Goal: Navigation & Orientation: Find specific page/section

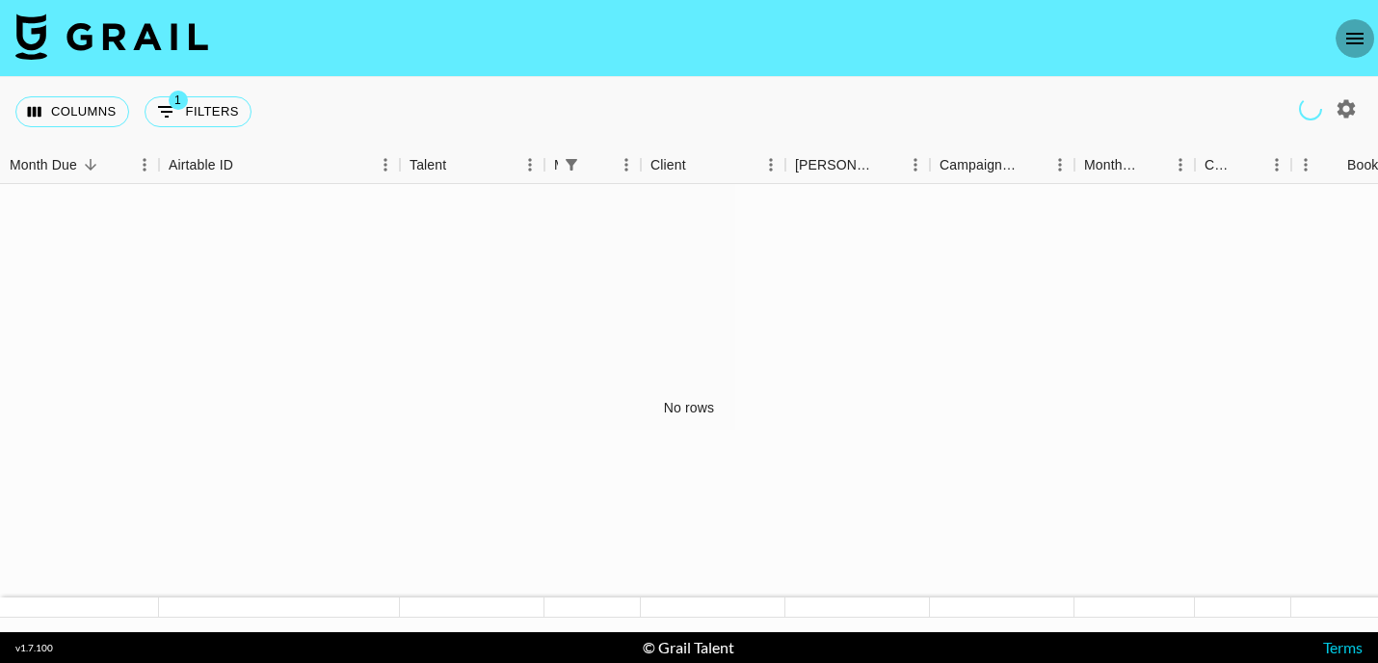
click at [1355, 38] on icon "open drawer" at bounding box center [1354, 39] width 17 height 12
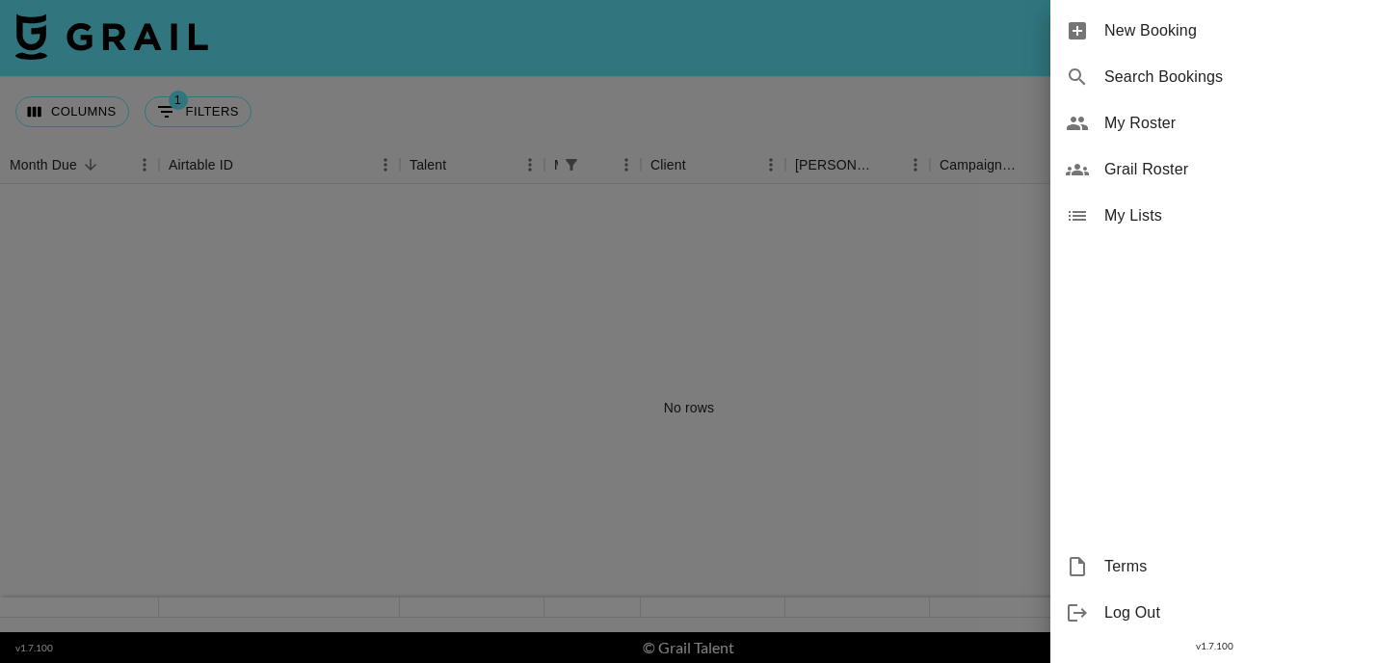
click at [1202, 123] on span "My Roster" at bounding box center [1233, 123] width 258 height 23
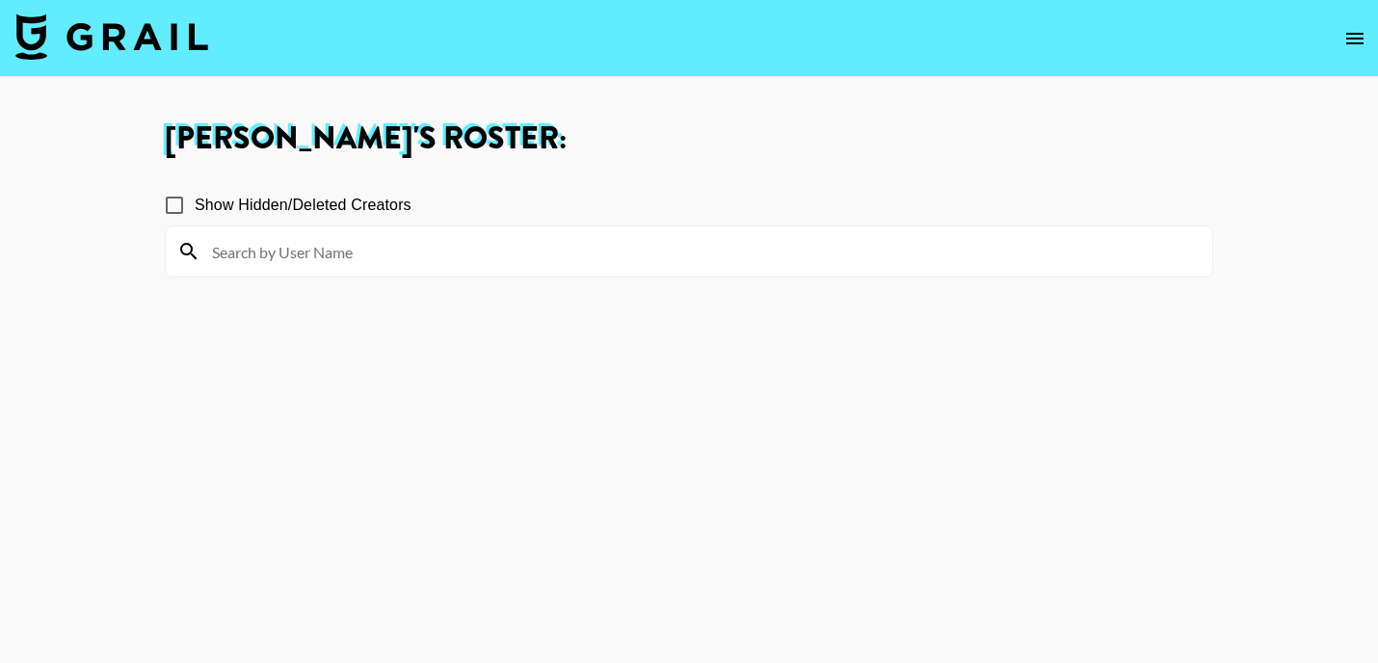
click at [1342, 40] on button "open drawer" at bounding box center [1354, 38] width 39 height 39
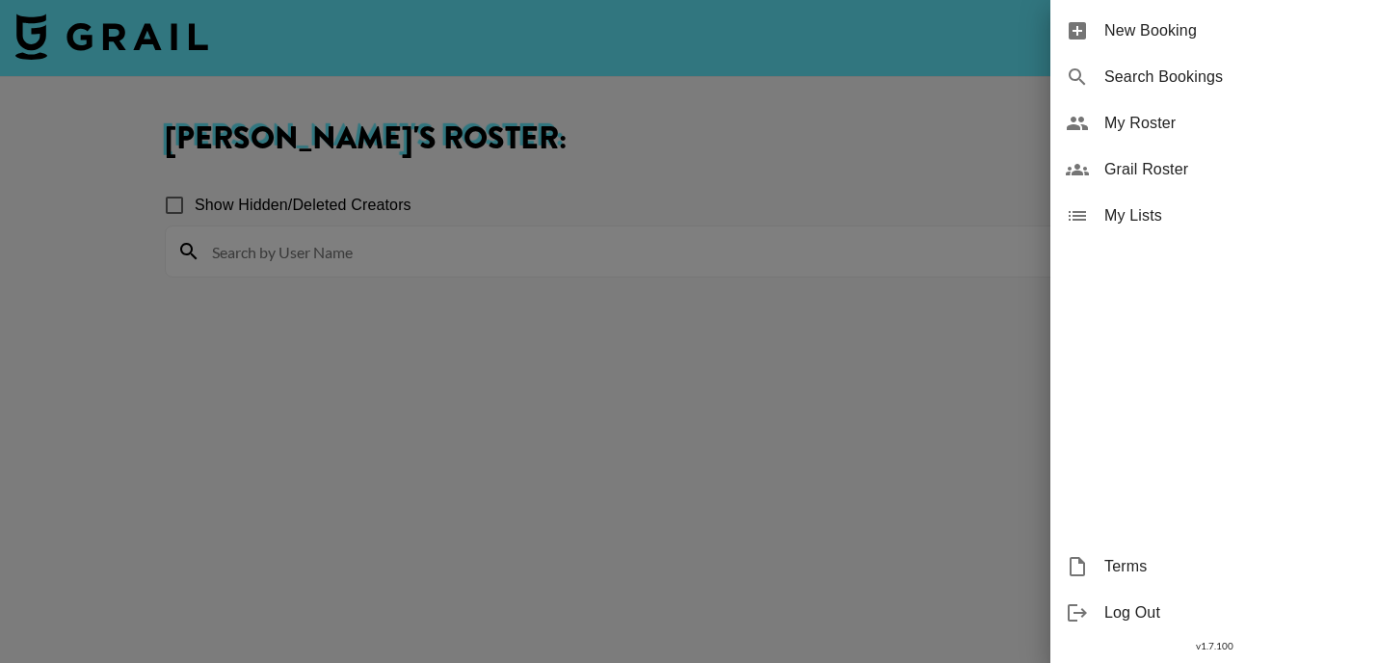
click at [1173, 211] on span "My Lists" at bounding box center [1233, 215] width 258 height 23
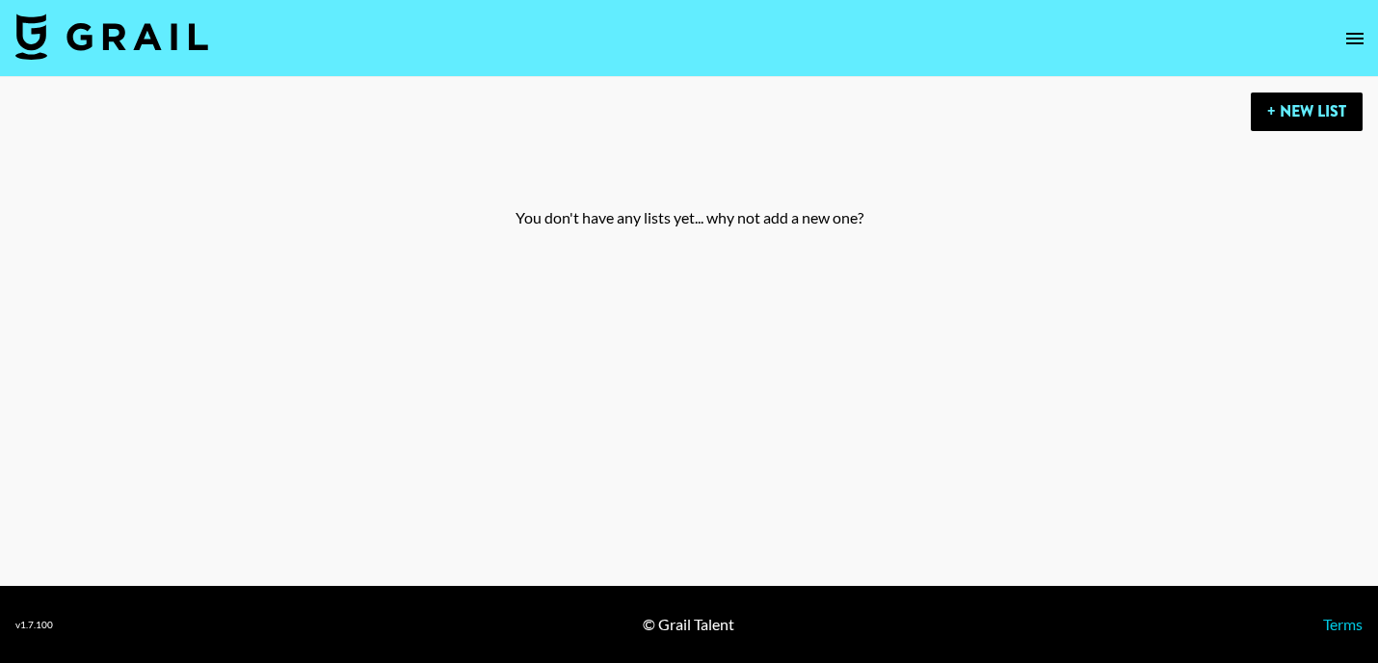
click at [1356, 44] on icon "open drawer" at bounding box center [1354, 38] width 23 height 23
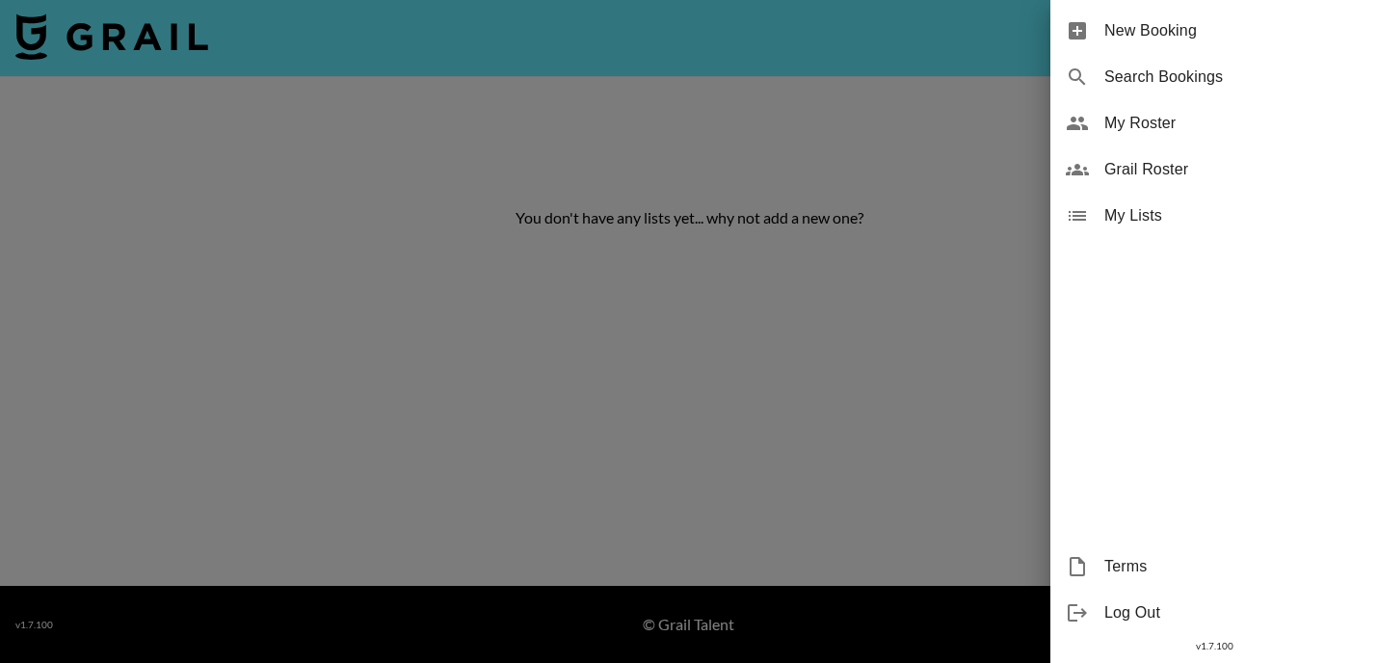
click at [1205, 155] on div "Grail Roster" at bounding box center [1214, 169] width 328 height 46
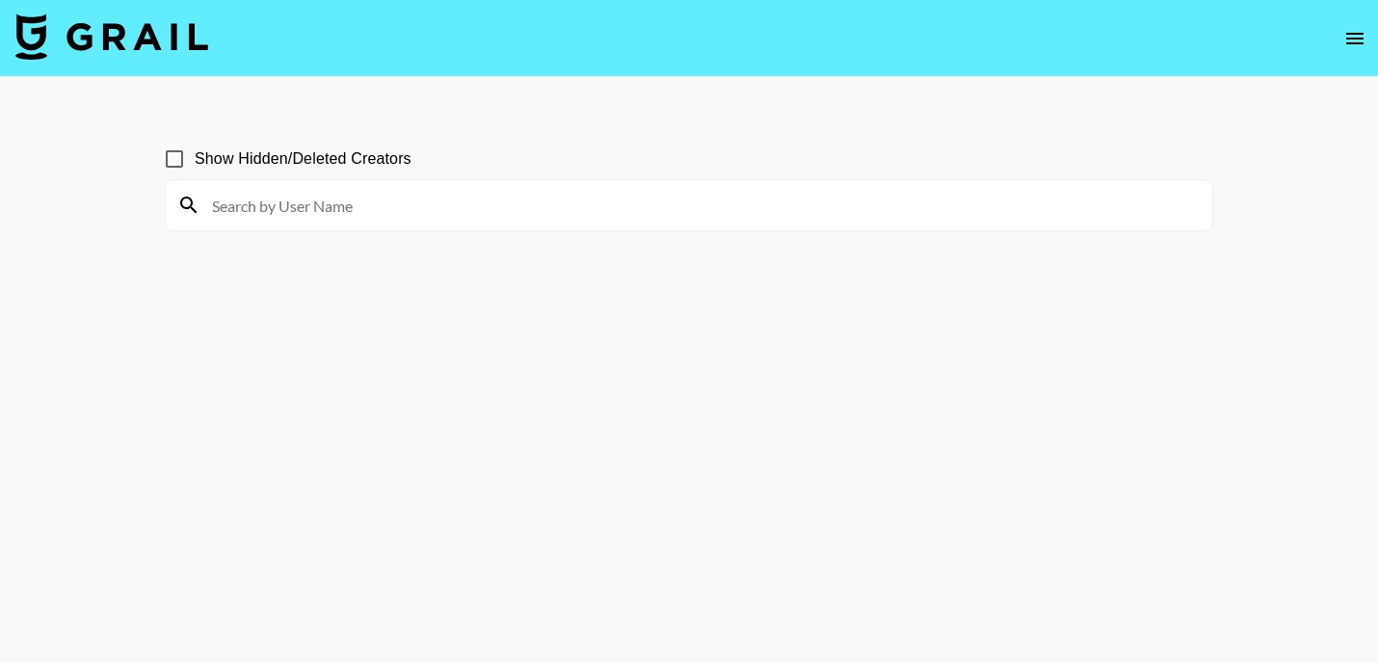
click at [1355, 40] on icon "open drawer" at bounding box center [1354, 38] width 23 height 23
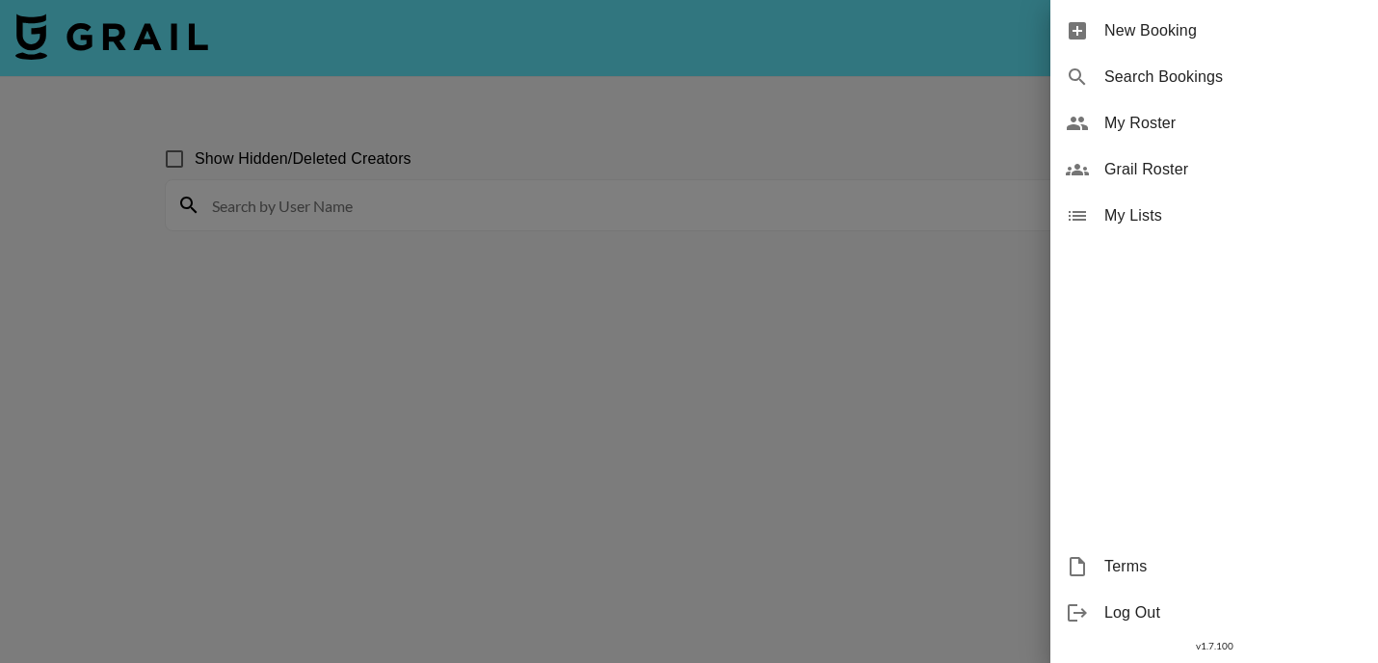
click at [1195, 29] on span "New Booking" at bounding box center [1233, 30] width 258 height 23
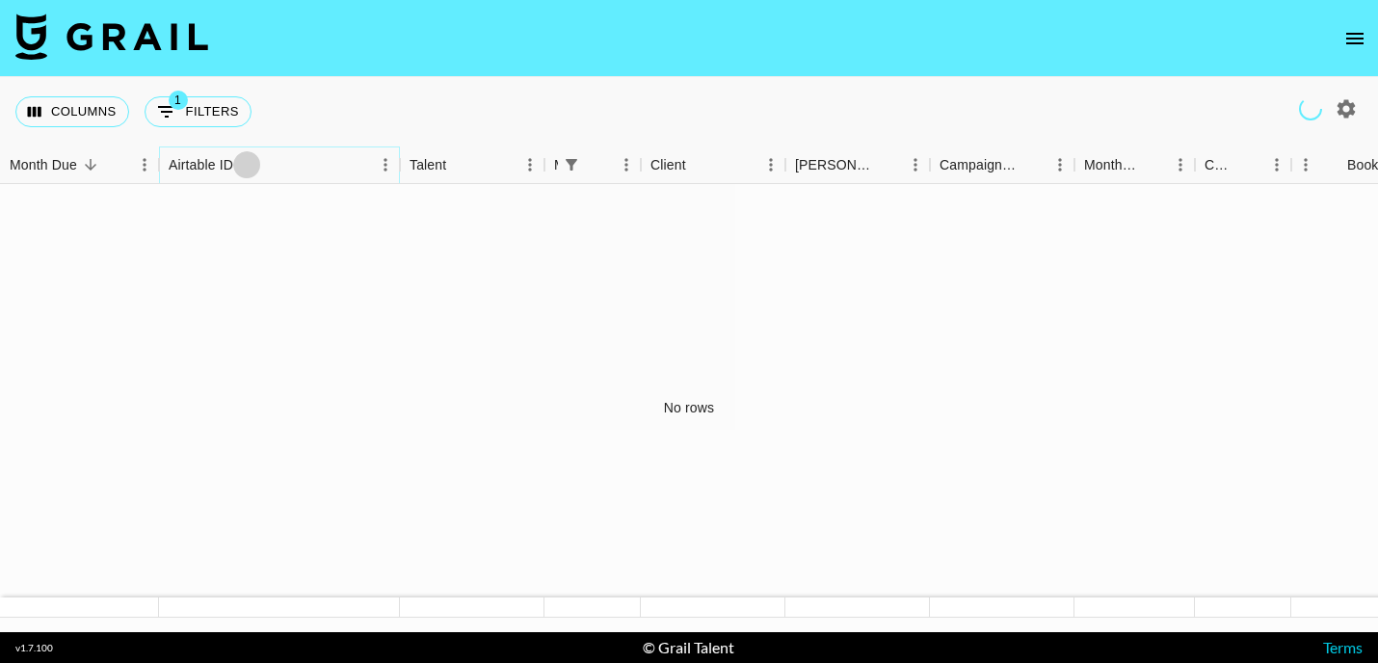
click at [250, 173] on button "Sort" at bounding box center [246, 164] width 27 height 27
